Goal: Use online tool/utility: Use online tool/utility

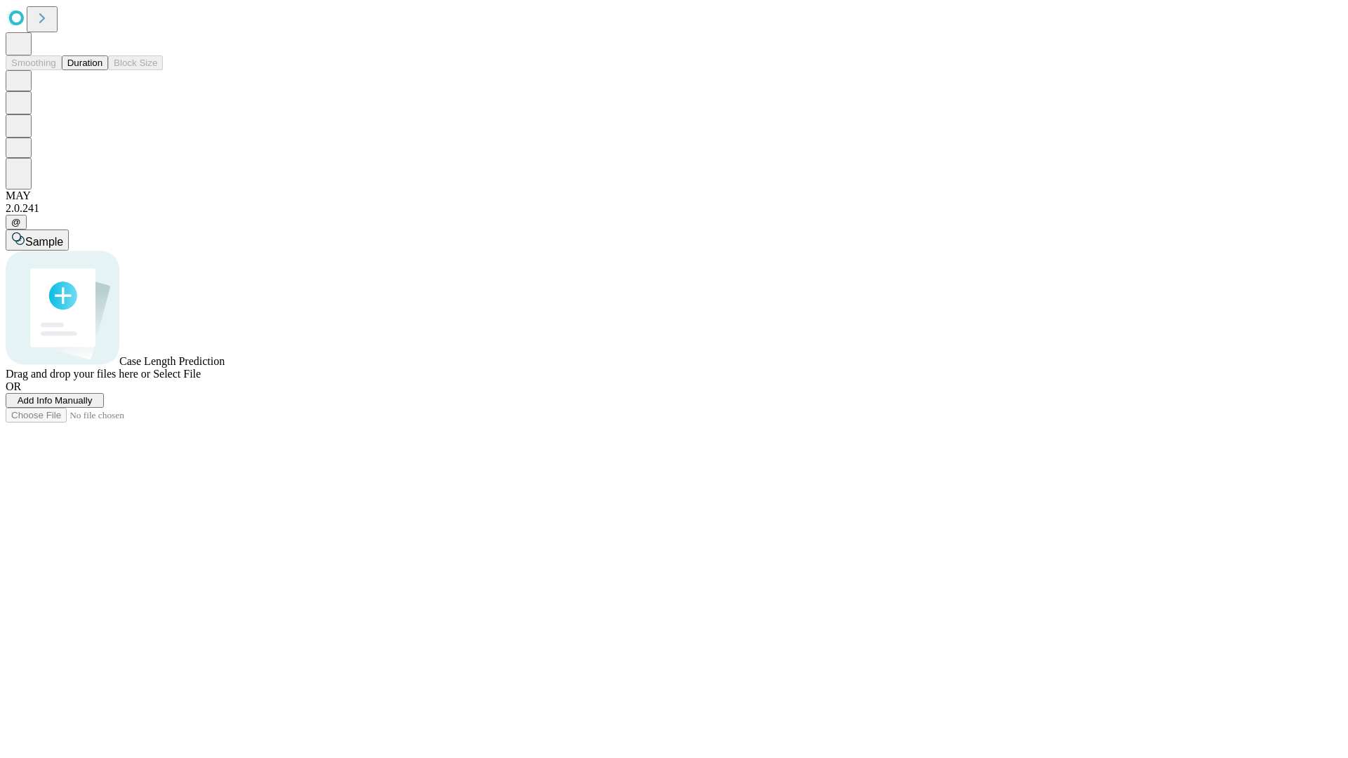
click at [103, 70] on button "Duration" at bounding box center [85, 62] width 46 height 15
click at [201, 380] on span "Select File" at bounding box center [177, 374] width 48 height 12
